Goal: Information Seeking & Learning: Learn about a topic

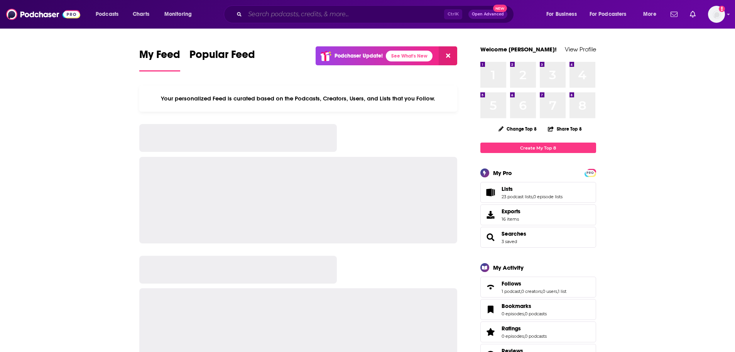
click at [264, 12] on input "Search podcasts, credits, & more..." at bounding box center [344, 14] width 199 height 12
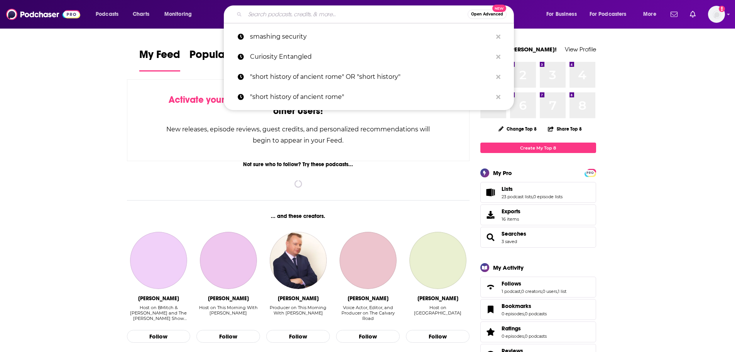
paste input "[PERSON_NAME] To Say Podcast"
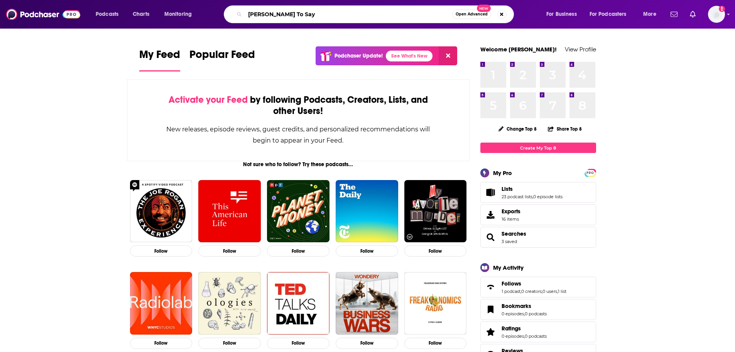
type input "[PERSON_NAME] To Say"
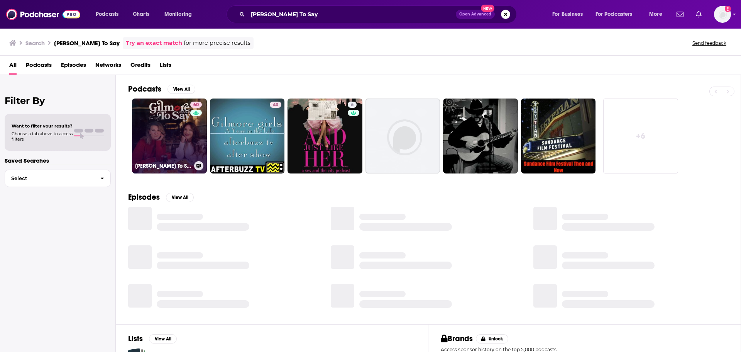
click at [155, 110] on link "60 [PERSON_NAME] To Say: A [PERSON_NAME] Podcast" at bounding box center [169, 135] width 75 height 75
